Goal: Communication & Community: Answer question/provide support

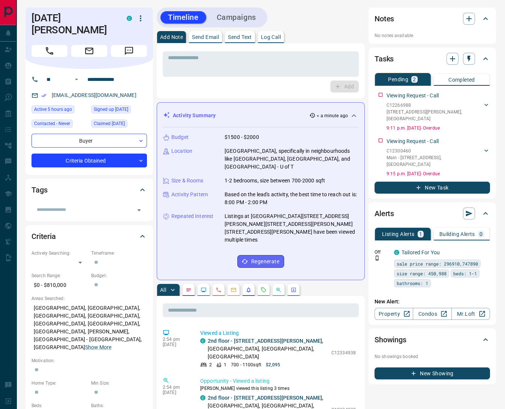
click at [262, 287] on icon "Requests" at bounding box center [264, 290] width 6 height 6
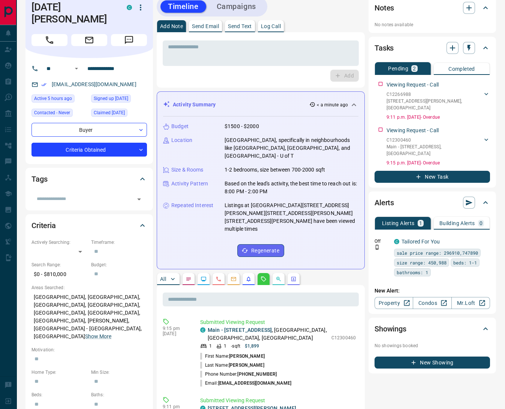
scroll to position [120, 0]
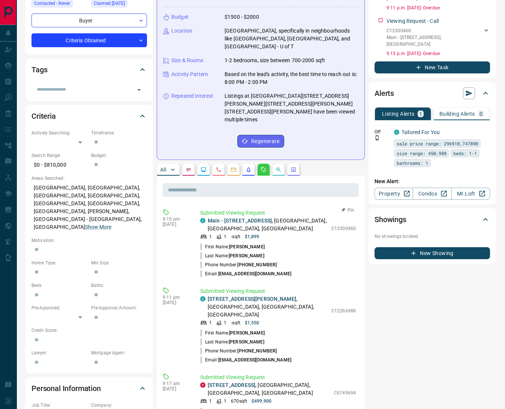
click at [351, 207] on button "Pin" at bounding box center [348, 210] width 22 height 7
drag, startPoint x: 348, startPoint y: 270, endPoint x: 345, endPoint y: 276, distance: 6.9
click at [348, 285] on button "Pin" at bounding box center [348, 288] width 22 height 7
click at [349, 372] on button "Pin" at bounding box center [348, 375] width 22 height 7
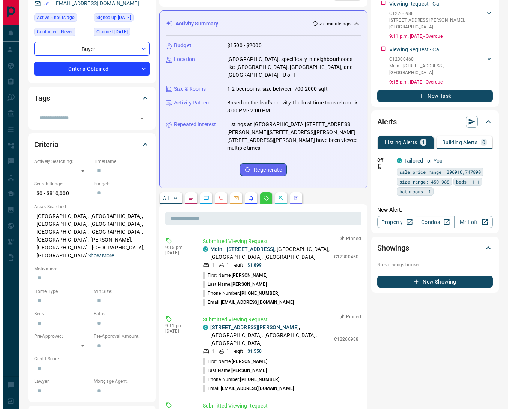
scroll to position [0, 0]
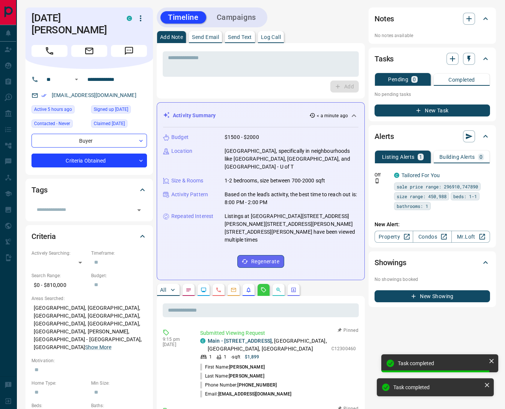
click at [284, 41] on button "Log Call" at bounding box center [271, 37] width 26 height 12
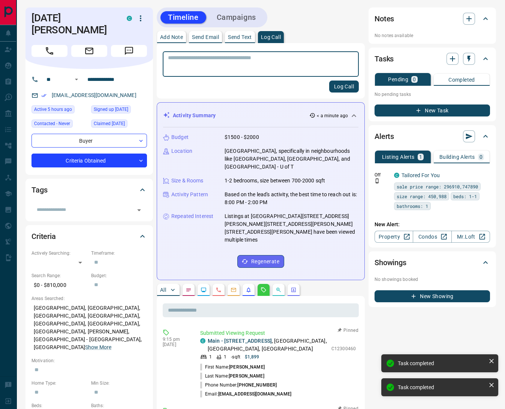
click at [340, 86] on button "Log Call" at bounding box center [344, 87] width 30 height 12
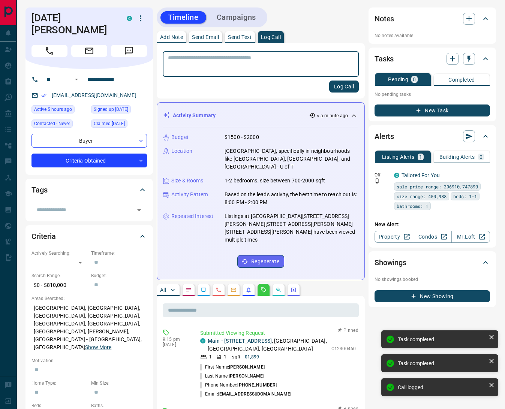
click at [242, 36] on p "Send Text" at bounding box center [240, 36] width 24 height 5
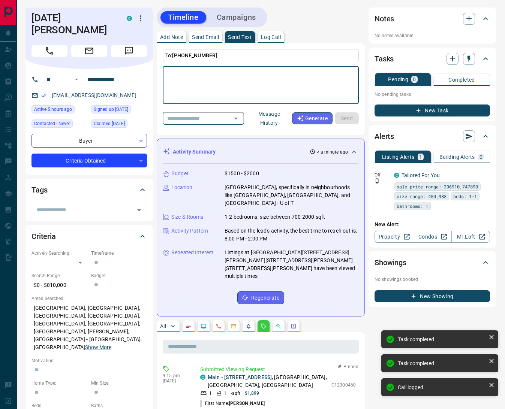
click at [239, 115] on icon "Open" at bounding box center [235, 118] width 9 height 9
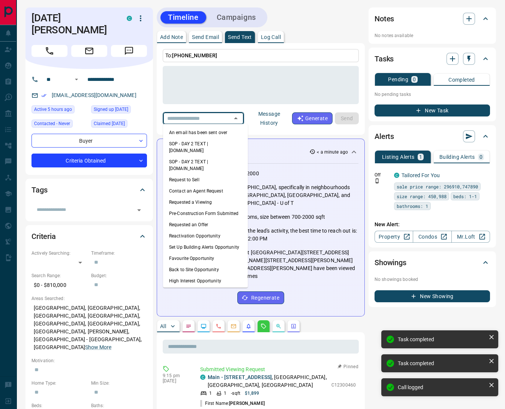
click at [217, 130] on li "An email has been sent over" at bounding box center [205, 132] width 85 height 11
type textarea "**********"
type input "**********"
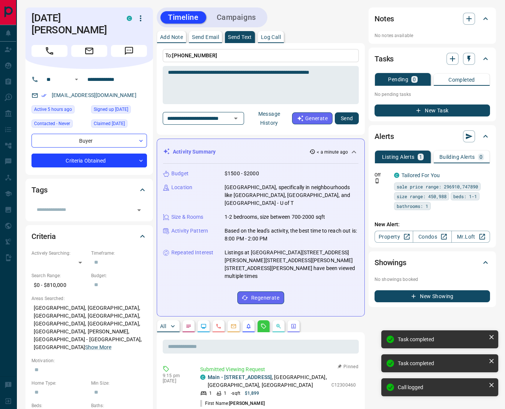
drag, startPoint x: 354, startPoint y: 121, endPoint x: 338, endPoint y: 127, distance: 17.1
click at [353, 121] on button "Send" at bounding box center [347, 118] width 24 height 12
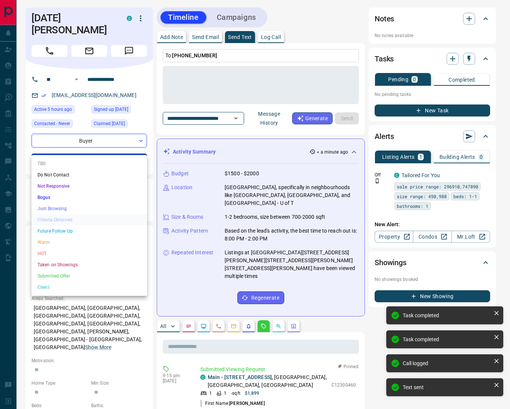
click at [137, 154] on body "**********" at bounding box center [255, 414] width 510 height 829
click at [91, 248] on li "HOT" at bounding box center [88, 253] width 115 height 11
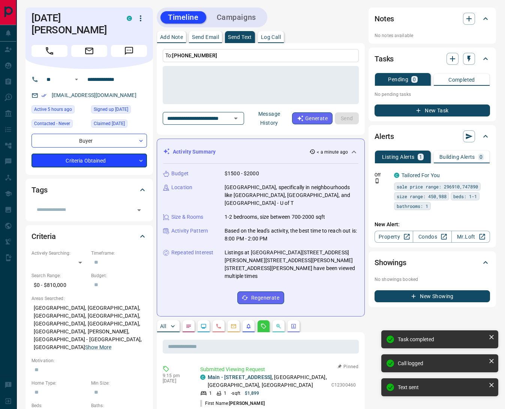
type input "*"
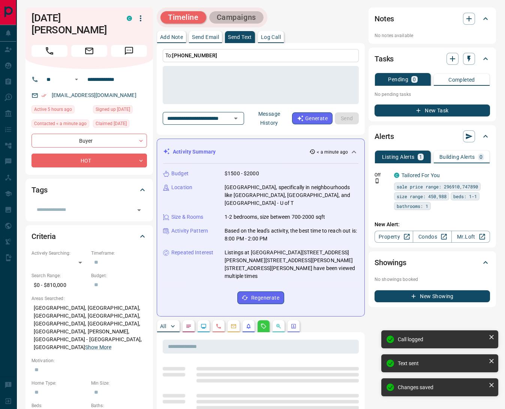
drag, startPoint x: 234, startPoint y: 19, endPoint x: 237, endPoint y: 21, distance: 4.2
click at [234, 19] on button "Campaigns" at bounding box center [236, 17] width 54 height 12
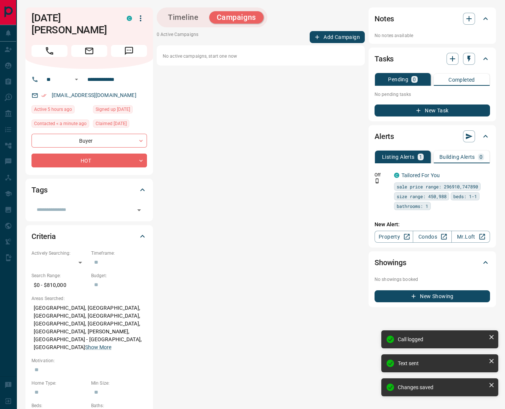
click at [325, 33] on button "Add Campaign" at bounding box center [337, 37] width 55 height 12
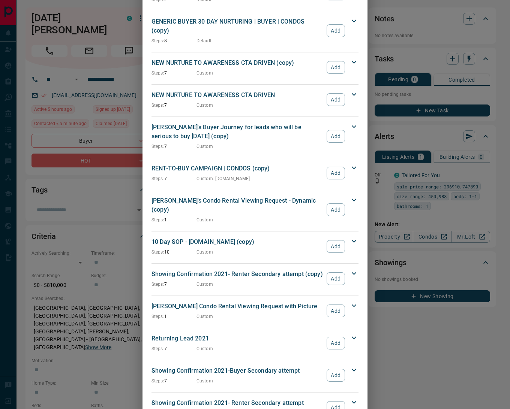
scroll to position [839, 0]
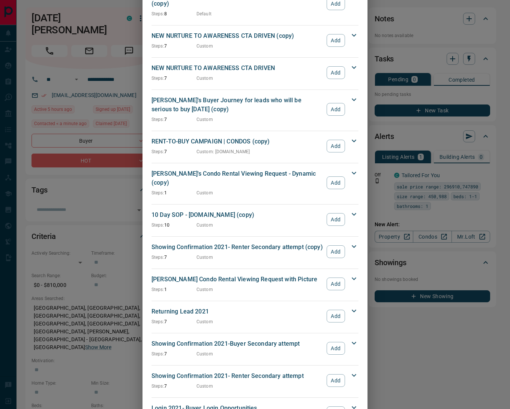
click at [329, 375] on button "Add" at bounding box center [336, 381] width 18 height 13
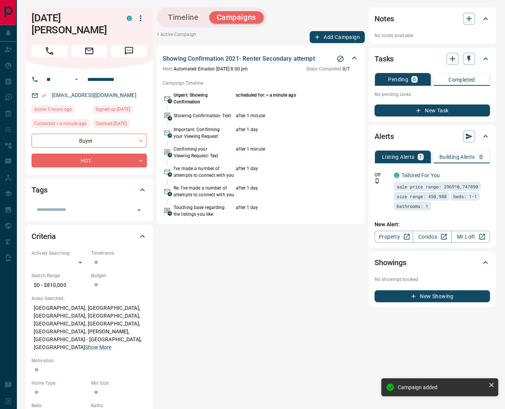
click at [341, 36] on button "Add Campaign" at bounding box center [337, 37] width 55 height 12
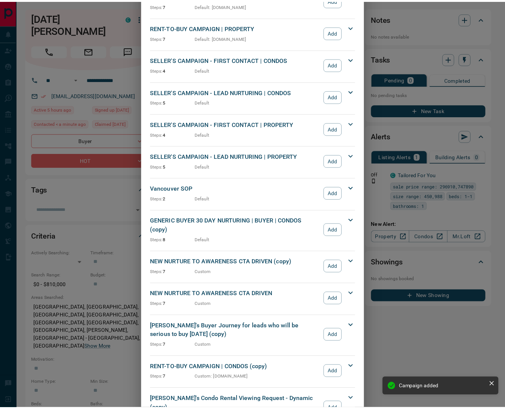
scroll to position [799, 0]
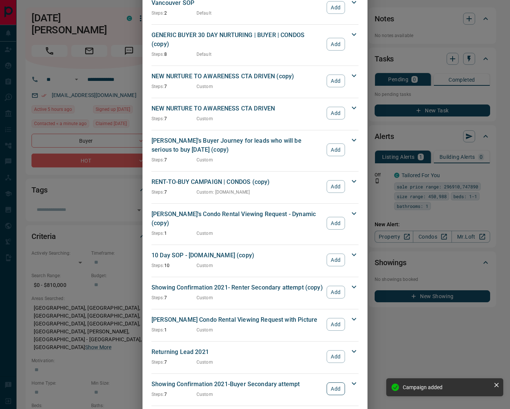
click at [334, 383] on button "Add" at bounding box center [336, 389] width 18 height 13
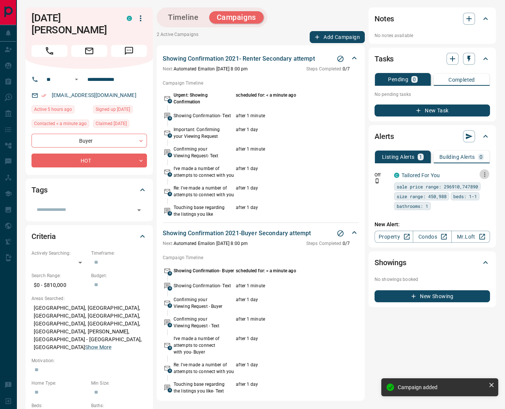
click at [485, 172] on icon "button" at bounding box center [484, 174] width 7 height 7
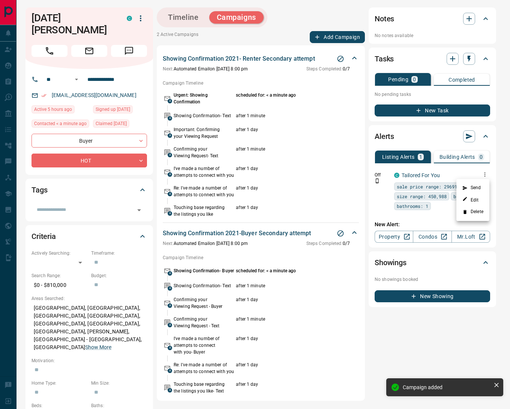
click at [479, 208] on li "Delete" at bounding box center [472, 212] width 33 height 12
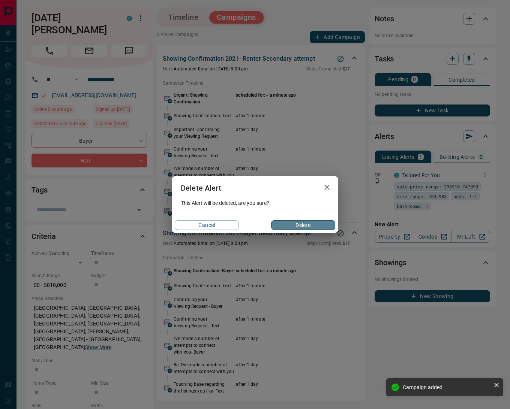
click at [320, 222] on button "Delete" at bounding box center [303, 225] width 64 height 10
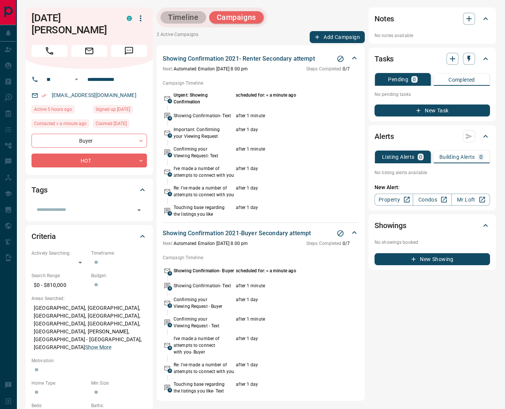
click at [189, 19] on button "Timeline" at bounding box center [183, 17] width 46 height 12
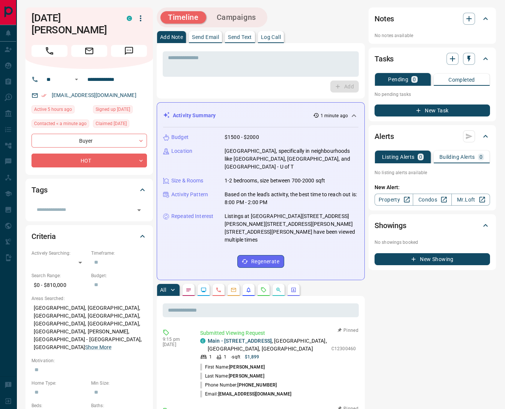
click at [270, 39] on p "Log Call" at bounding box center [271, 36] width 20 height 5
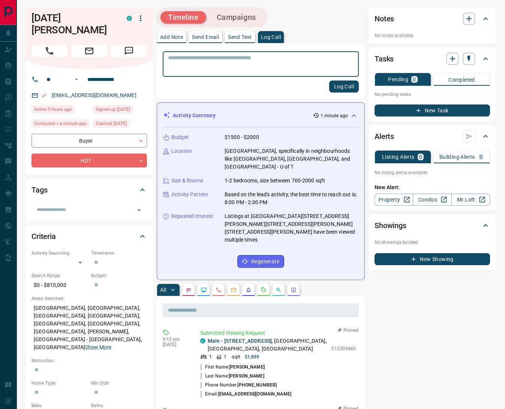
drag, startPoint x: 339, startPoint y: 85, endPoint x: 285, endPoint y: 33, distance: 75.3
click at [339, 86] on button "Log Call" at bounding box center [344, 87] width 30 height 12
